Goal: Task Accomplishment & Management: Manage account settings

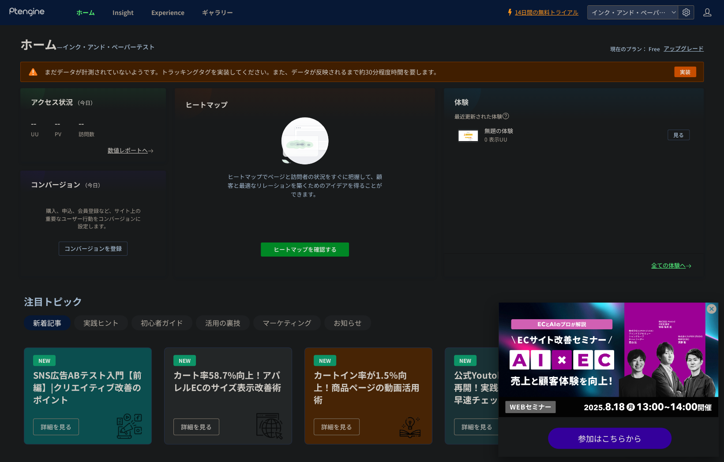
click at [686, 10] on icon at bounding box center [686, 12] width 9 height 9
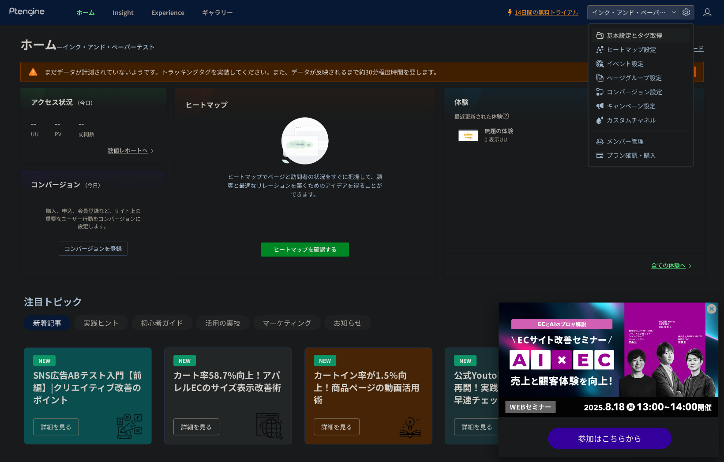
click at [649, 35] on span "基本設定とタグ取得" at bounding box center [634, 35] width 56 height 14
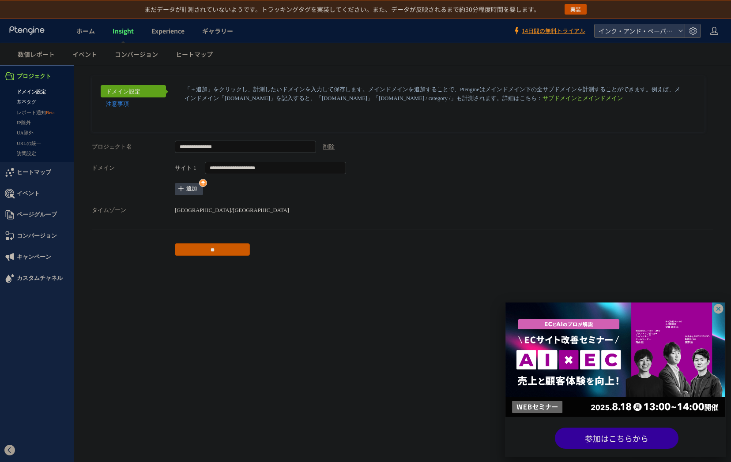
click at [28, 103] on link "基本タグ" at bounding box center [37, 102] width 74 height 10
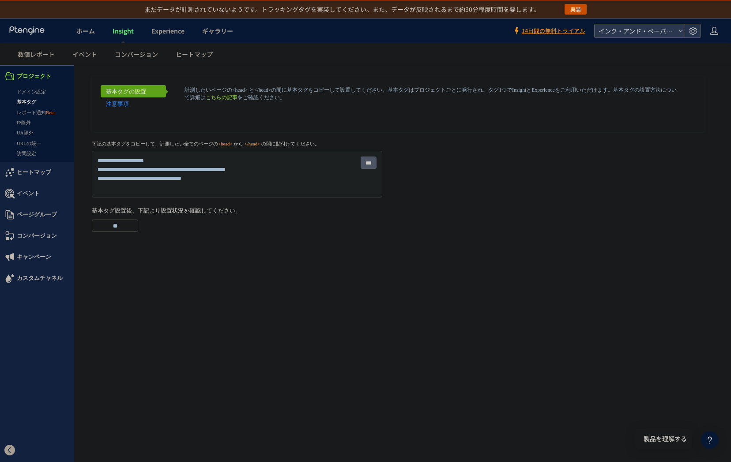
click at [362, 163] on input "***" at bounding box center [368, 163] width 16 height 12
click at [23, 89] on link "ドメイン設定" at bounding box center [37, 92] width 74 height 10
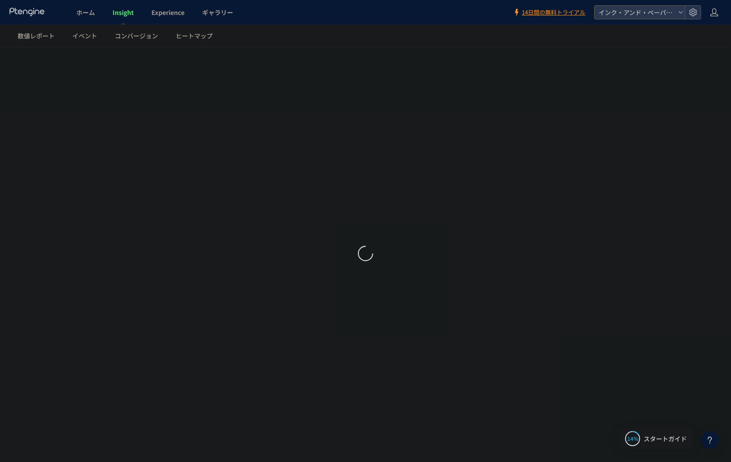
click at [236, 173] on div at bounding box center [365, 255] width 731 height 416
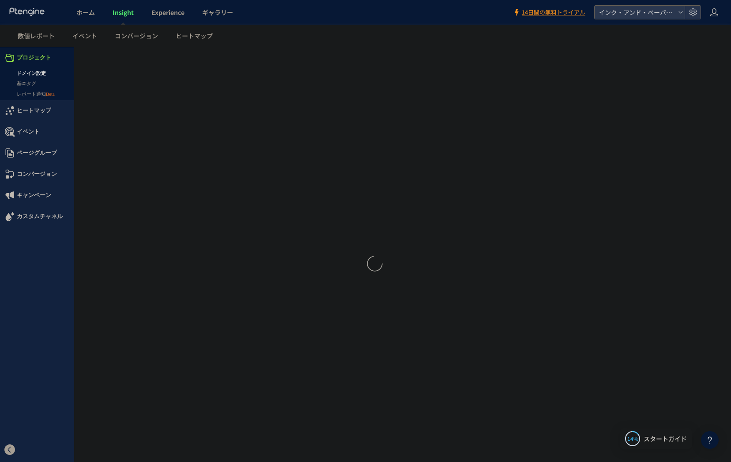
type input "**********"
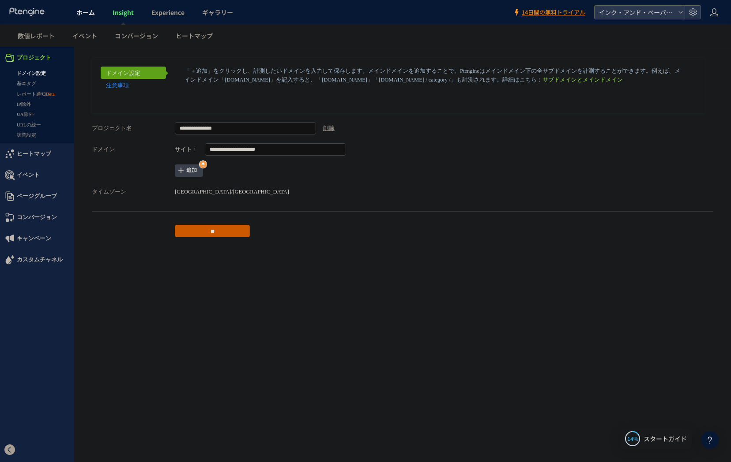
click at [78, 12] on span "ホーム" at bounding box center [85, 12] width 19 height 9
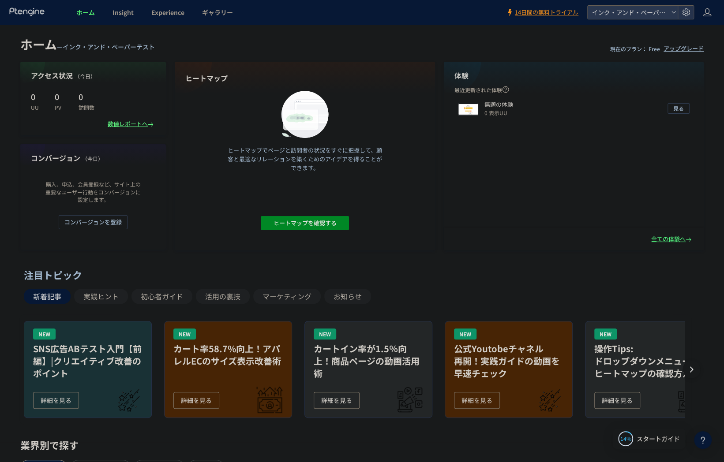
click at [134, 125] on div "数値レポートへ" at bounding box center [132, 124] width 48 height 8
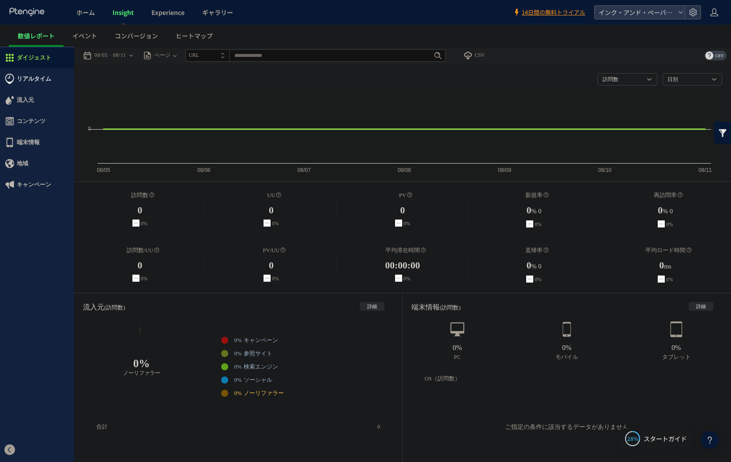
click at [29, 80] on span "リアルタイム" at bounding box center [34, 78] width 34 height 21
click at [372, 111] on icon "Created with Highcharts 4.1.7 08/05 08/06 08/07 08/08 08/09 08/10 08/11 0" at bounding box center [399, 136] width 632 height 91
